Goal: Task Accomplishment & Management: Manage account settings

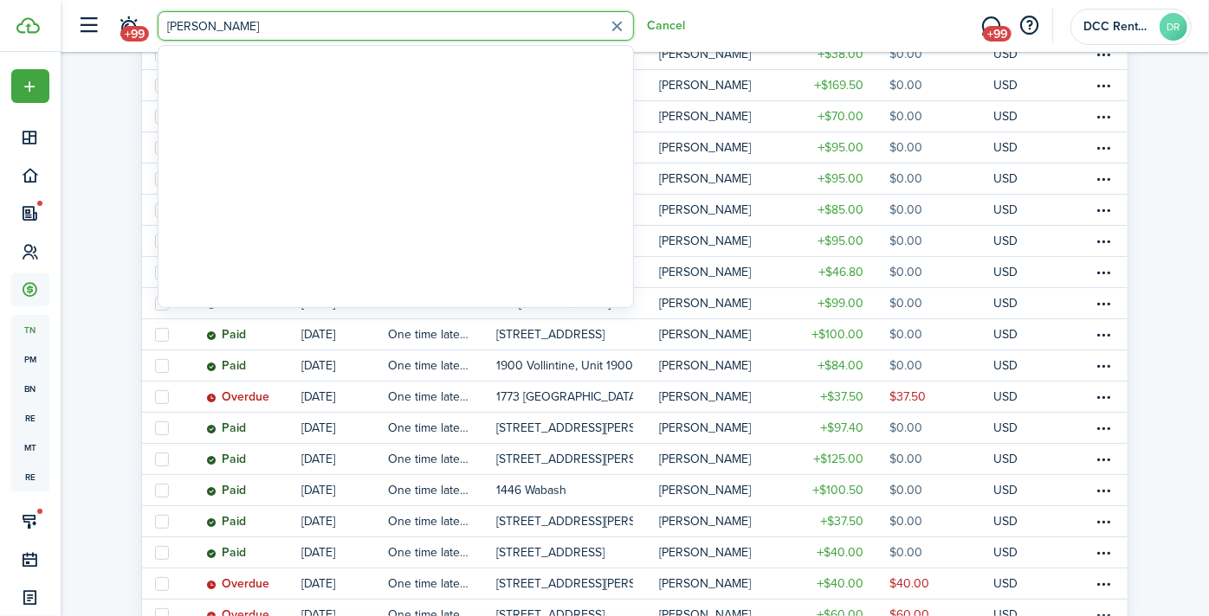
type input "[PERSON_NAME]"
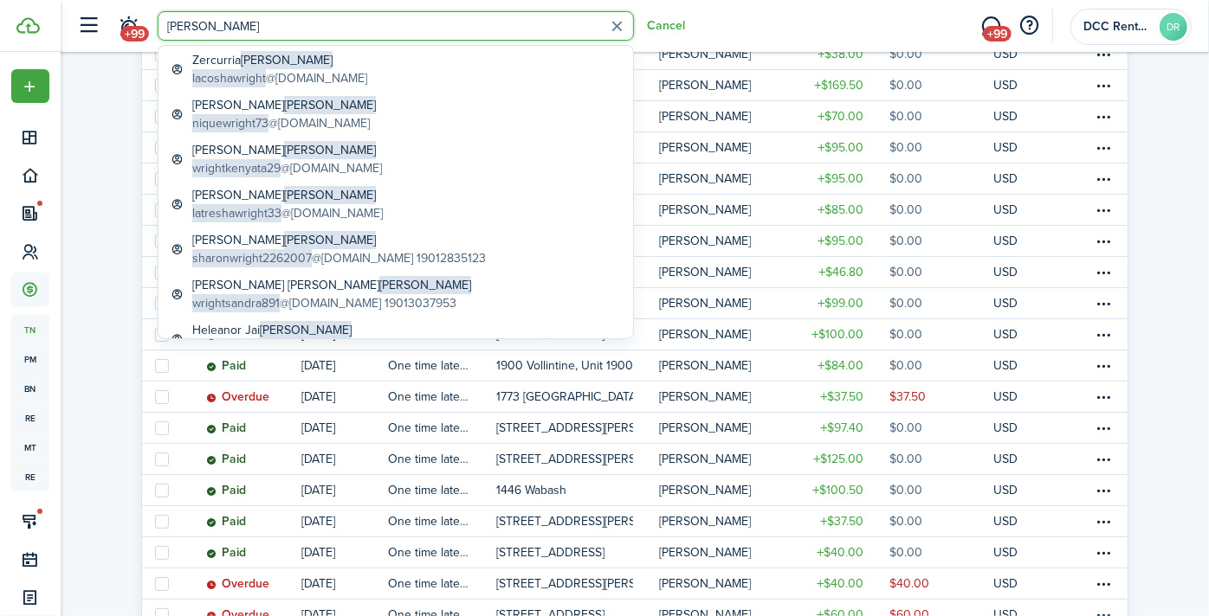
scroll to position [130, 0]
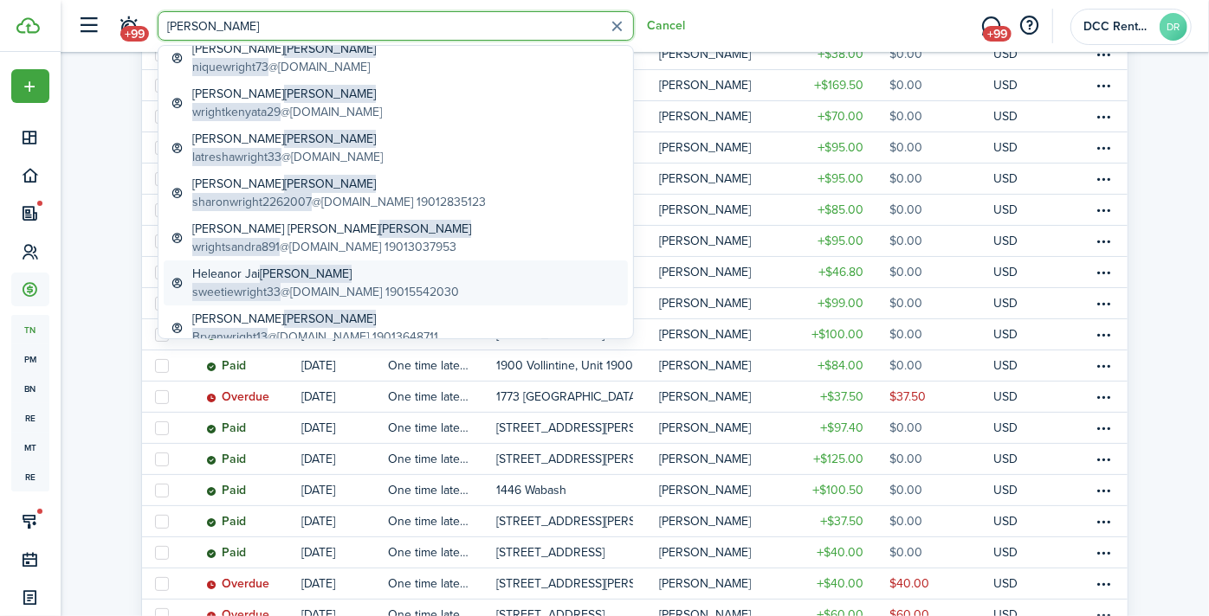
click at [261, 280] on span "[PERSON_NAME]" at bounding box center [306, 274] width 92 height 18
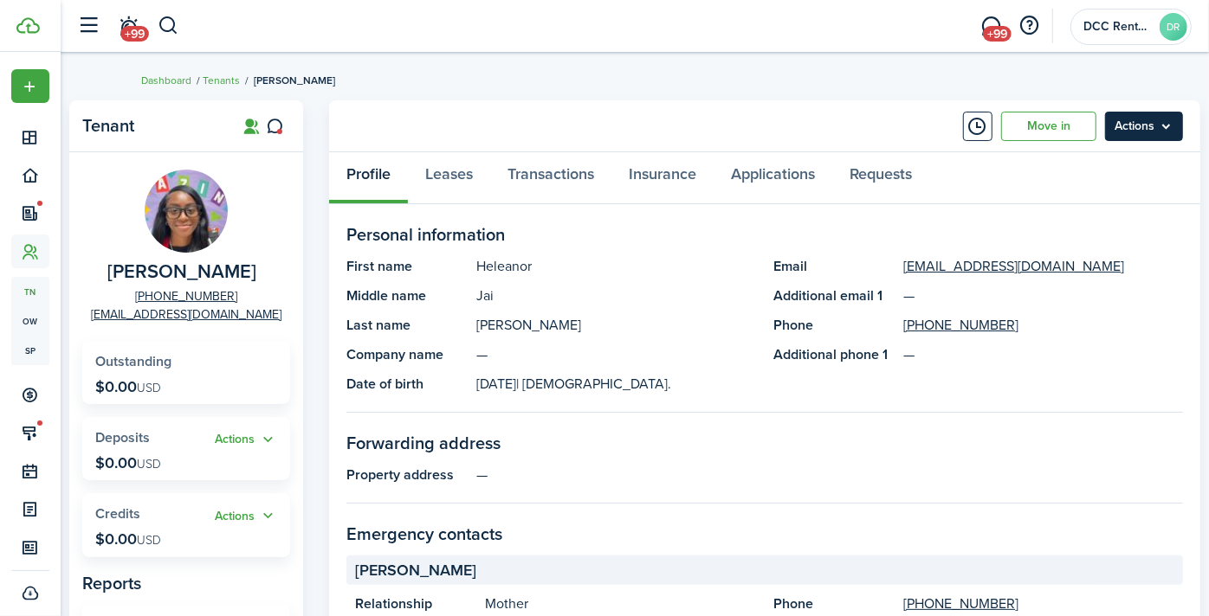
click at [1105, 123] on menu-btn "Actions" at bounding box center [1144, 126] width 78 height 29
click at [611, 178] on link "Transactions" at bounding box center [550, 178] width 121 height 52
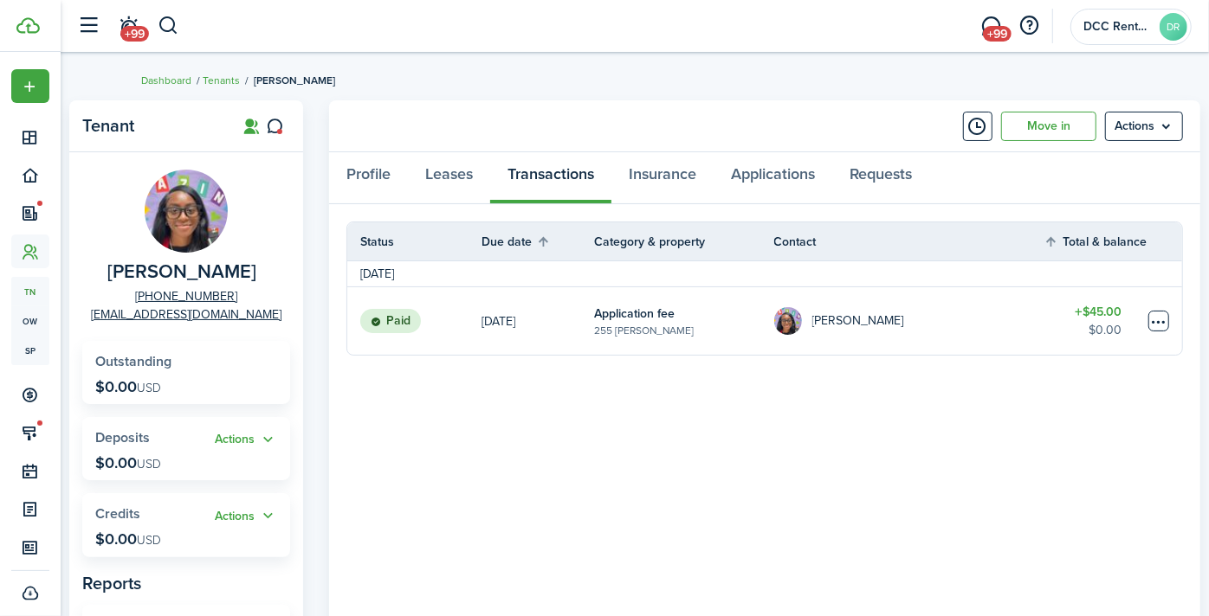
click at [1148, 321] on table-menu-btn-icon at bounding box center [1158, 321] width 21 height 21
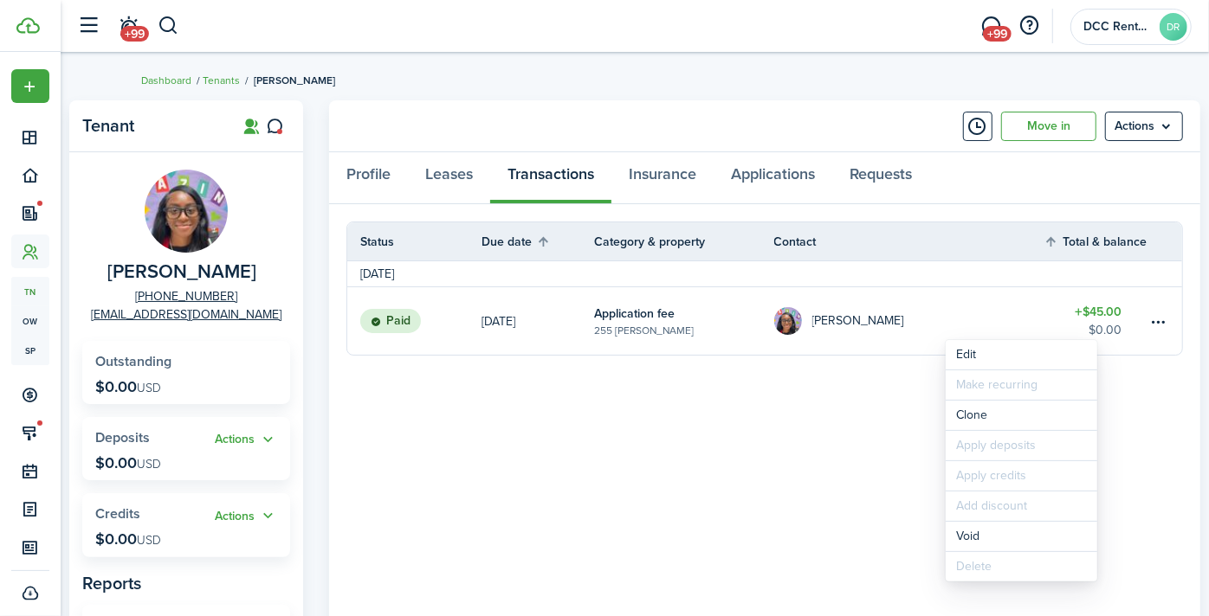
click at [674, 321] on table-info-title "Application fee" at bounding box center [634, 314] width 81 height 18
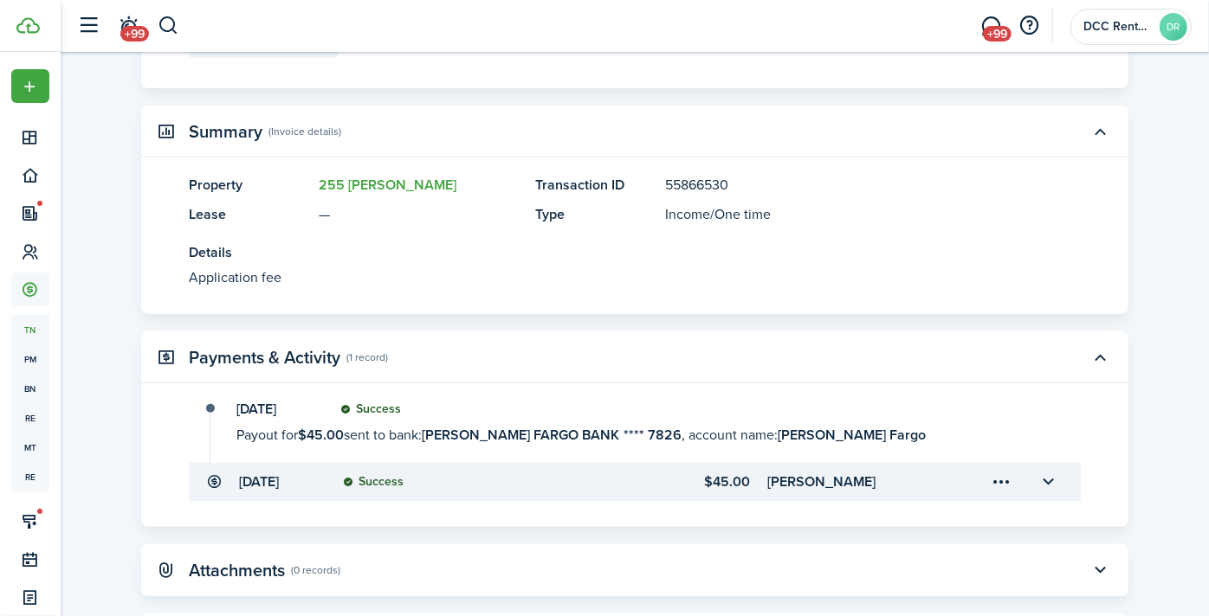
scroll to position [358, 0]
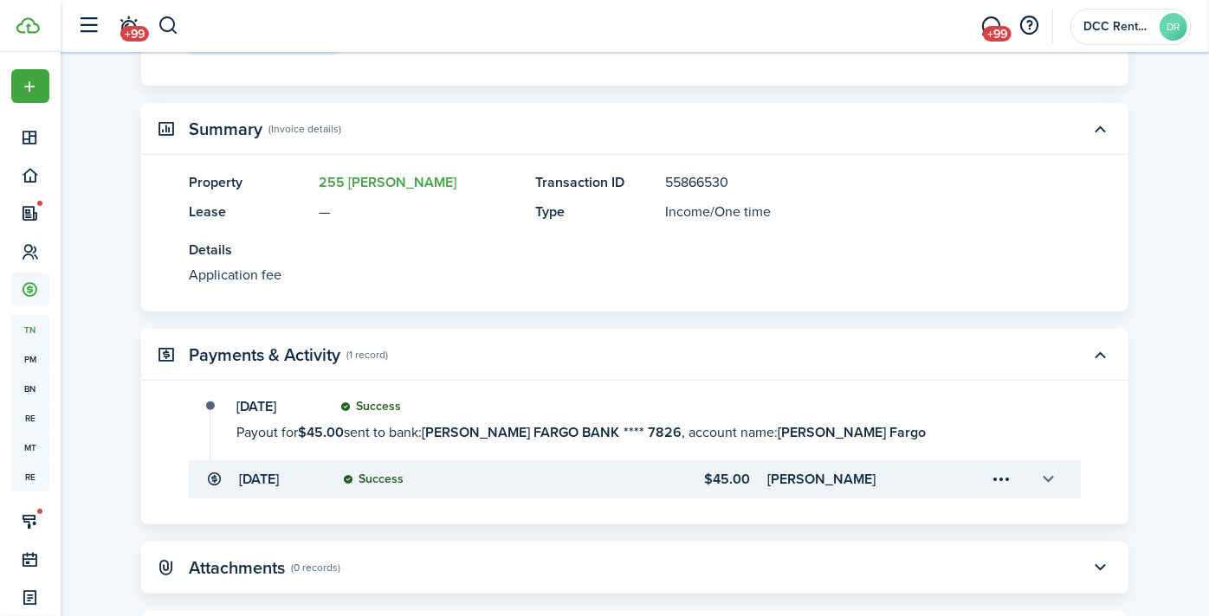
click at [1054, 474] on button "button" at bounding box center [1048, 479] width 29 height 29
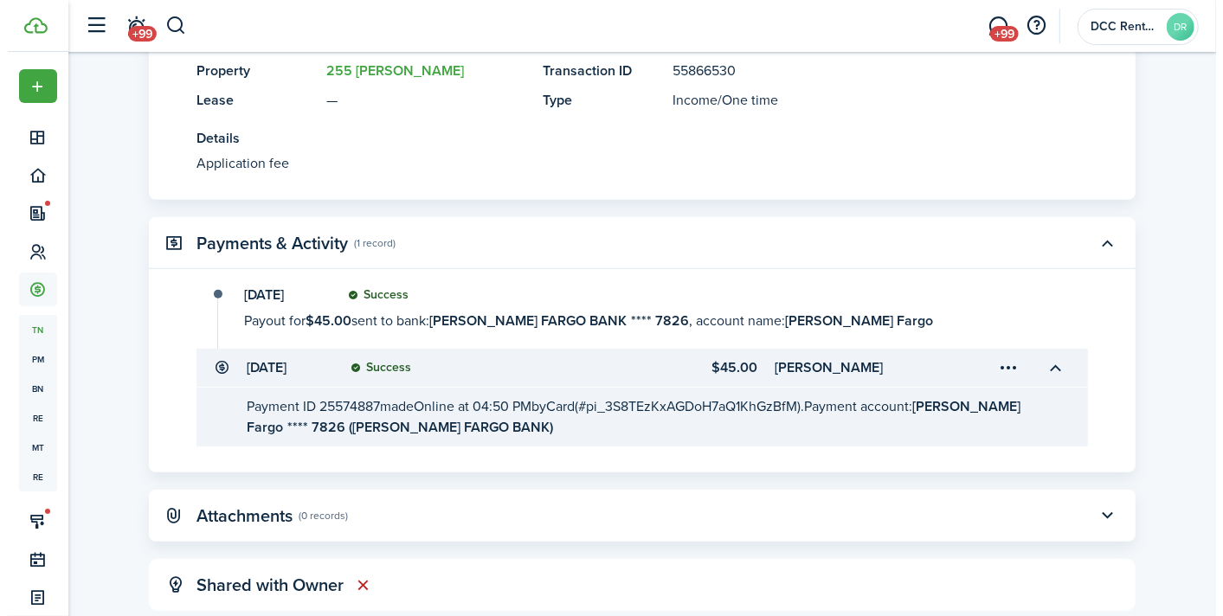
scroll to position [547, 0]
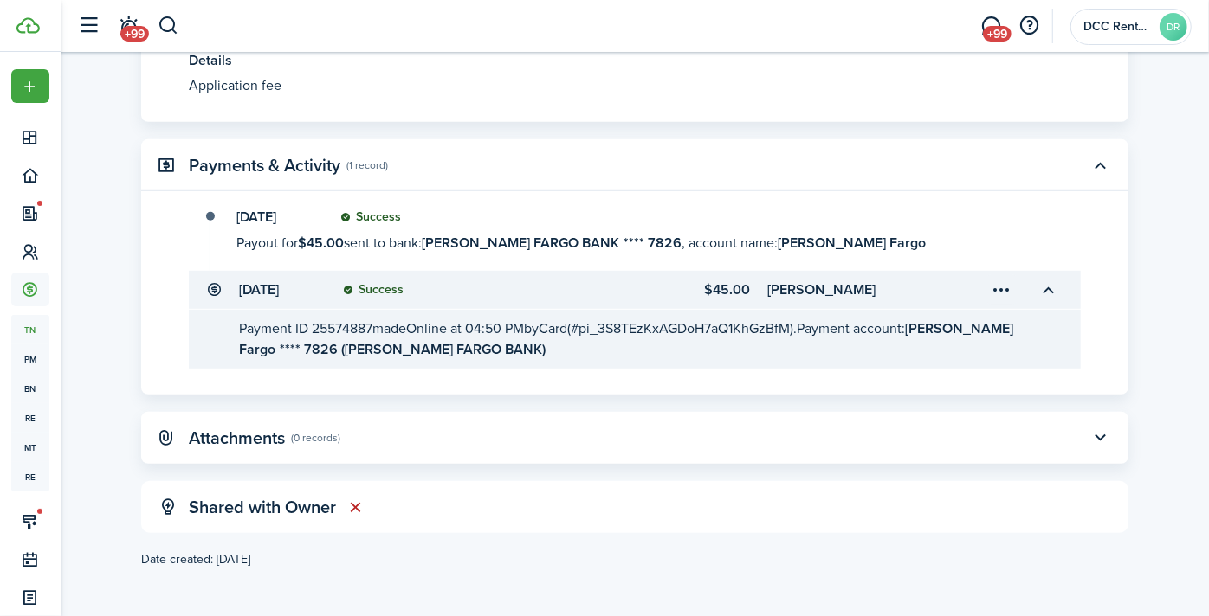
click at [1002, 287] on menu-trigger-card "Open menu" at bounding box center [1001, 289] width 29 height 29
click at [890, 351] on button "Refund" at bounding box center [941, 358] width 152 height 29
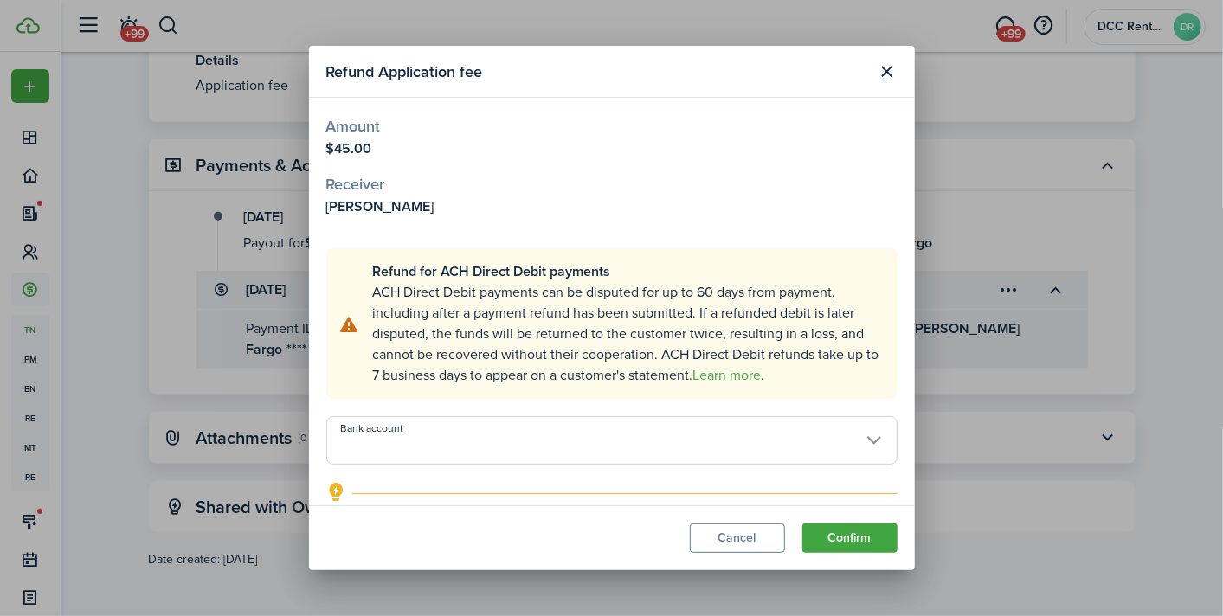
click at [497, 435] on input "Bank account" at bounding box center [611, 440] width 571 height 48
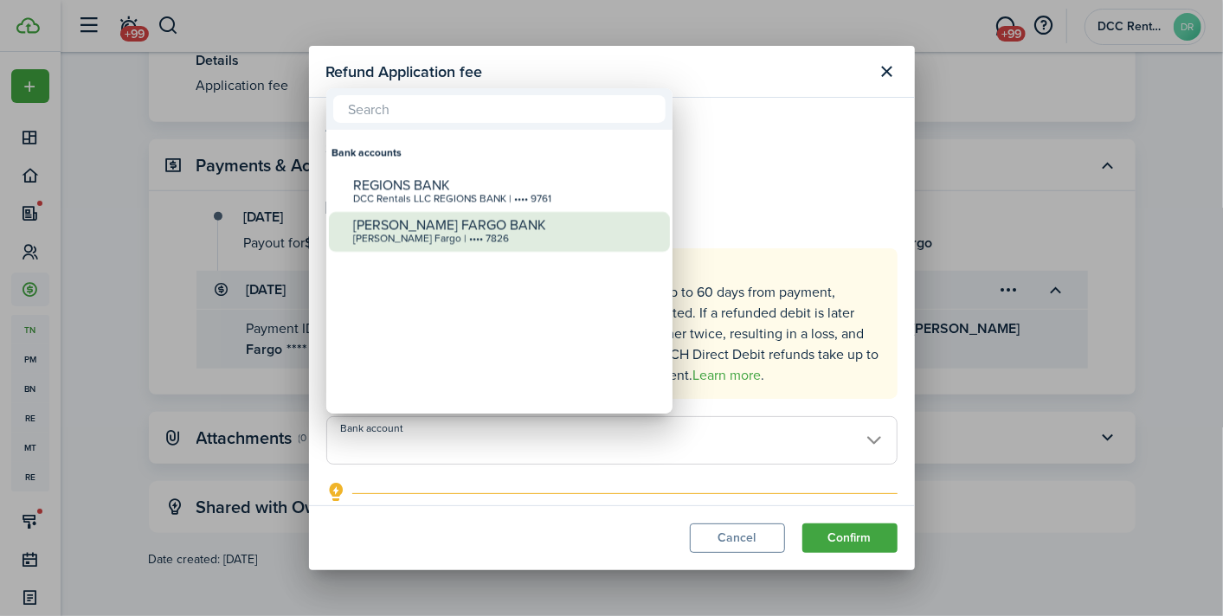
click at [466, 229] on div "[PERSON_NAME] FARGO BANK" at bounding box center [506, 225] width 306 height 16
type input "•••• •••• •••• 7826"
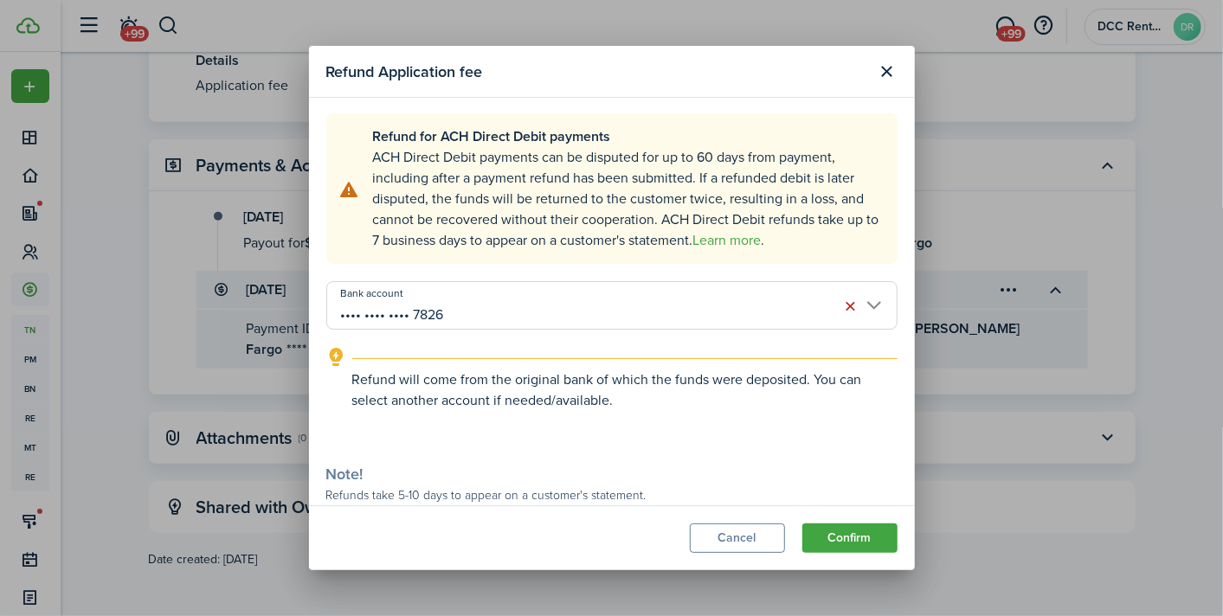
scroll to position [220, 0]
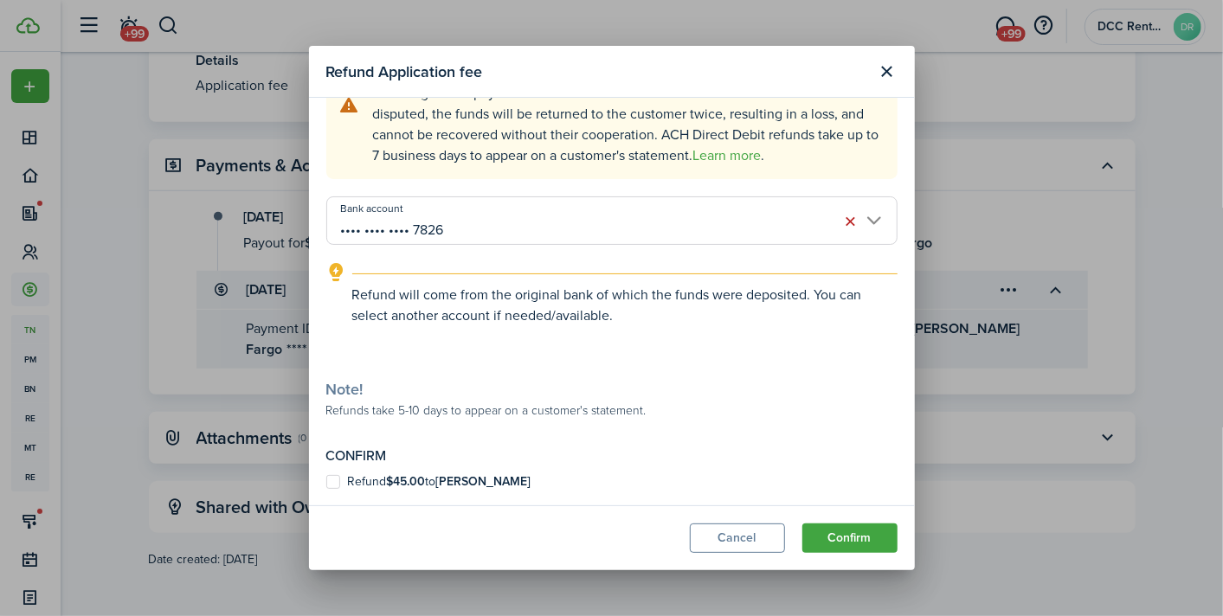
click at [467, 477] on b "[PERSON_NAME]" at bounding box center [483, 482] width 95 height 18
checkbox input "true"
click at [850, 537] on button "Confirm" at bounding box center [850, 538] width 95 height 29
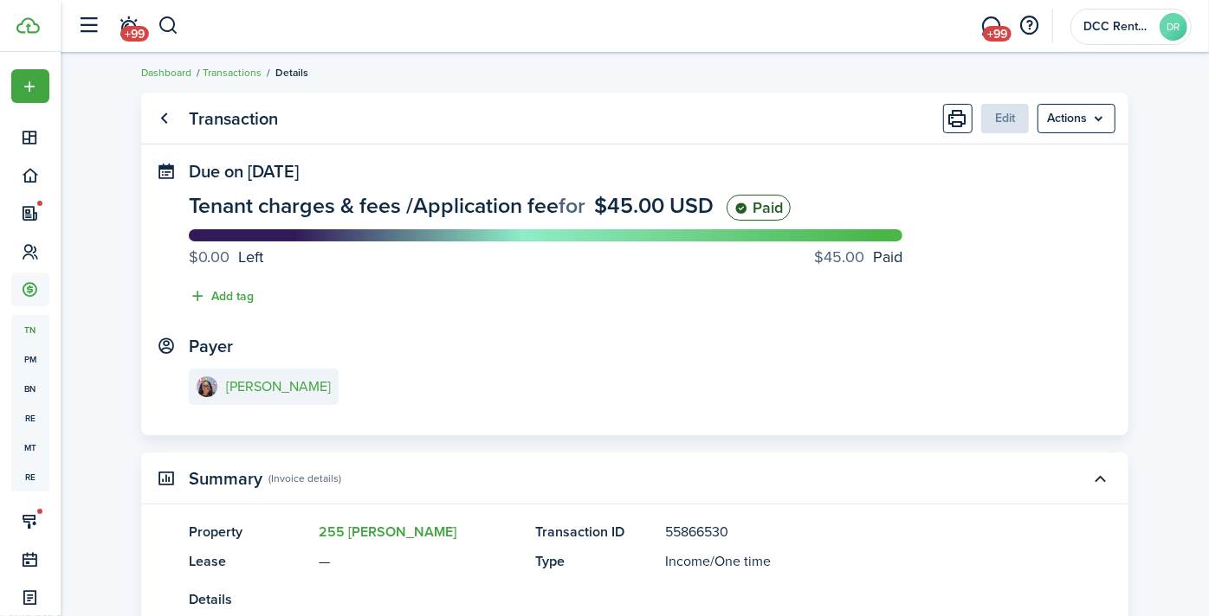
scroll to position [0, 0]
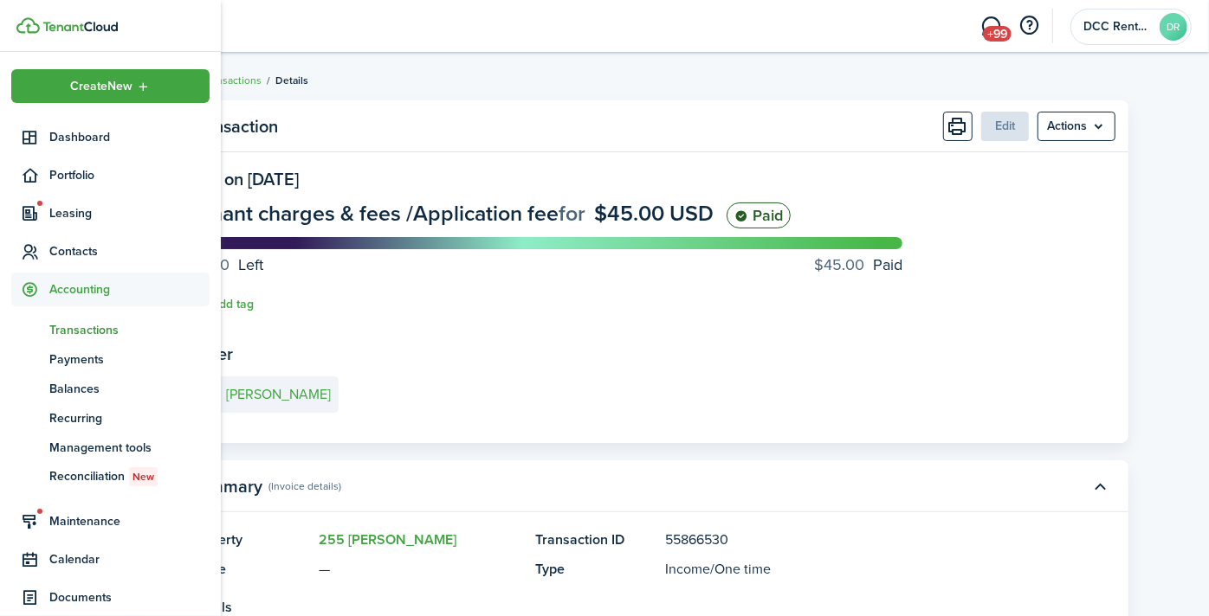
click at [76, 287] on span "Accounting" at bounding box center [129, 289] width 160 height 18
